Goal: Task Accomplishment & Management: Use online tool/utility

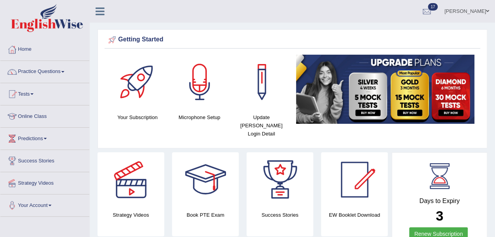
click at [30, 94] on link "Tests" at bounding box center [44, 92] width 89 height 19
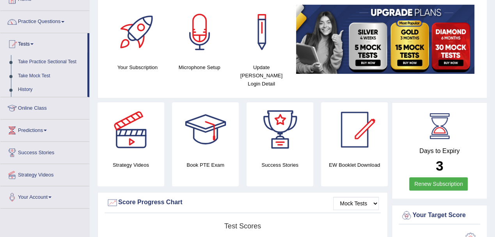
scroll to position [104, 0]
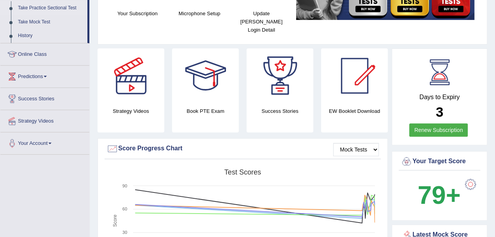
click at [43, 9] on link "Take Practice Sectional Test" at bounding box center [50, 8] width 73 height 14
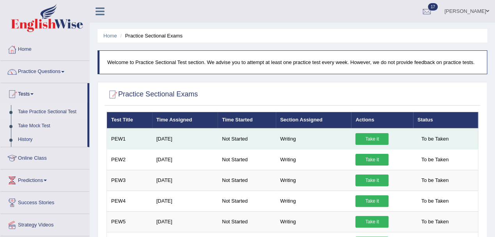
click at [371, 140] on link "Take it" at bounding box center [371, 139] width 33 height 12
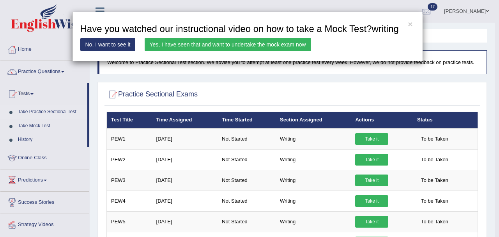
click at [236, 47] on link "Yes, I have seen that and want to undertake the mock exam now" at bounding box center [228, 44] width 167 height 13
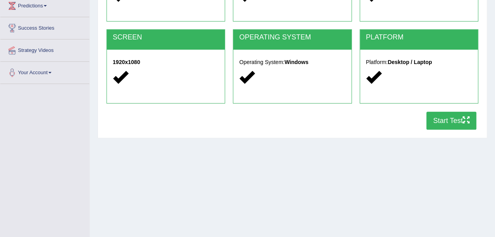
scroll to position [156, 0]
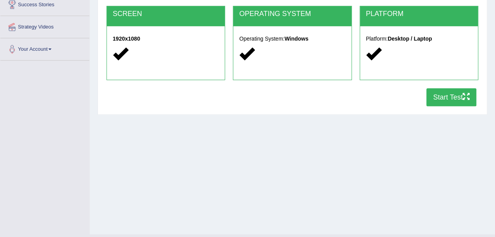
click at [438, 100] on button "Start Test" at bounding box center [451, 97] width 50 height 18
